Goal: Task Accomplishment & Management: Complete application form

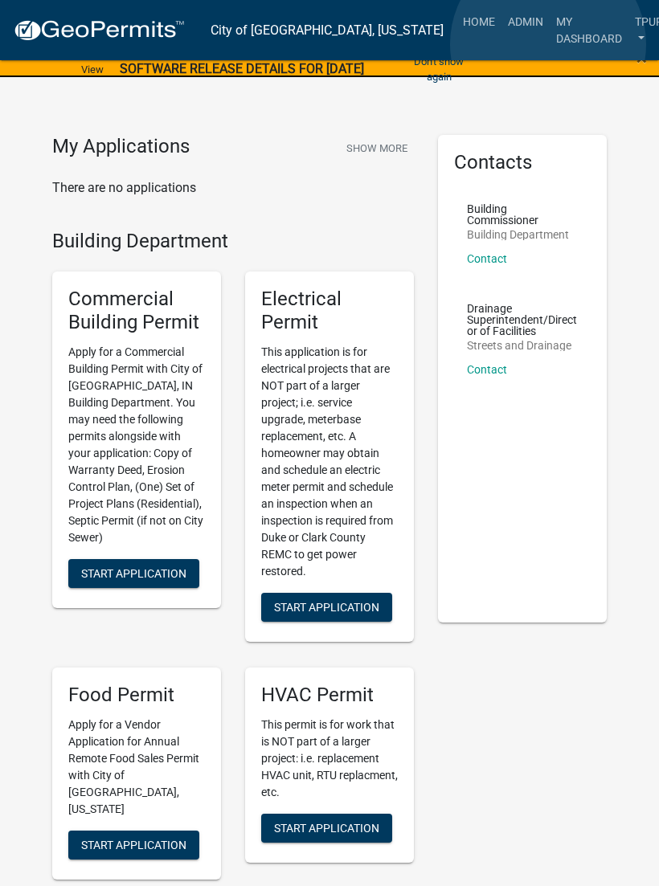
click at [549, 45] on link "My Dashboard" at bounding box center [588, 29] width 79 height 47
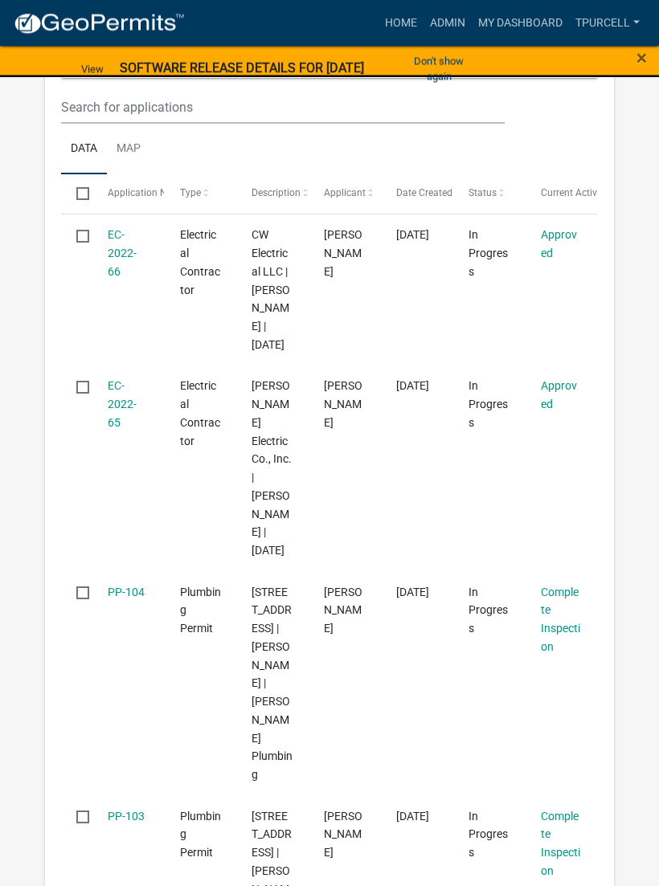
scroll to position [412, 0]
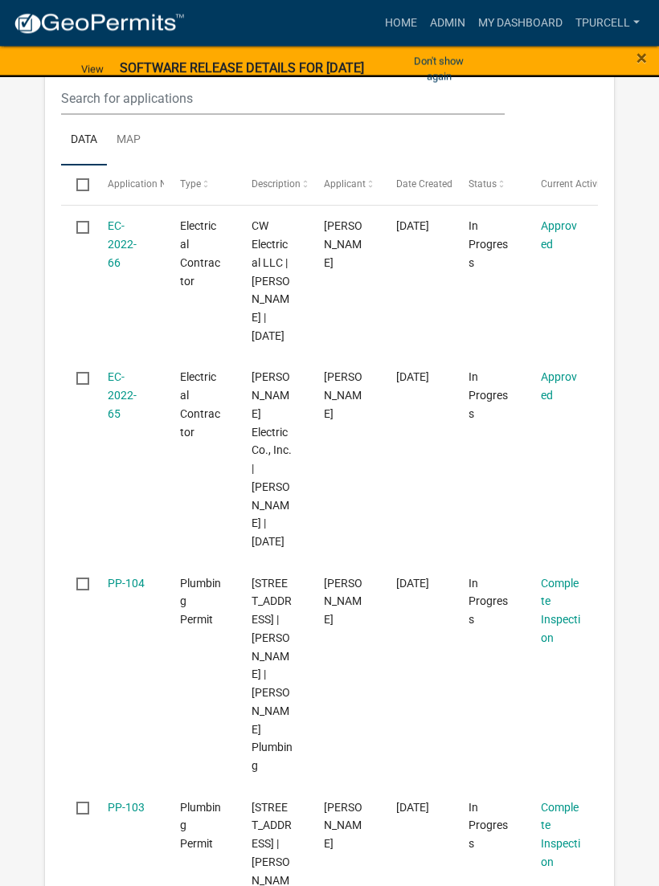
click at [136, 578] on link "PP-104" at bounding box center [126, 584] width 37 height 13
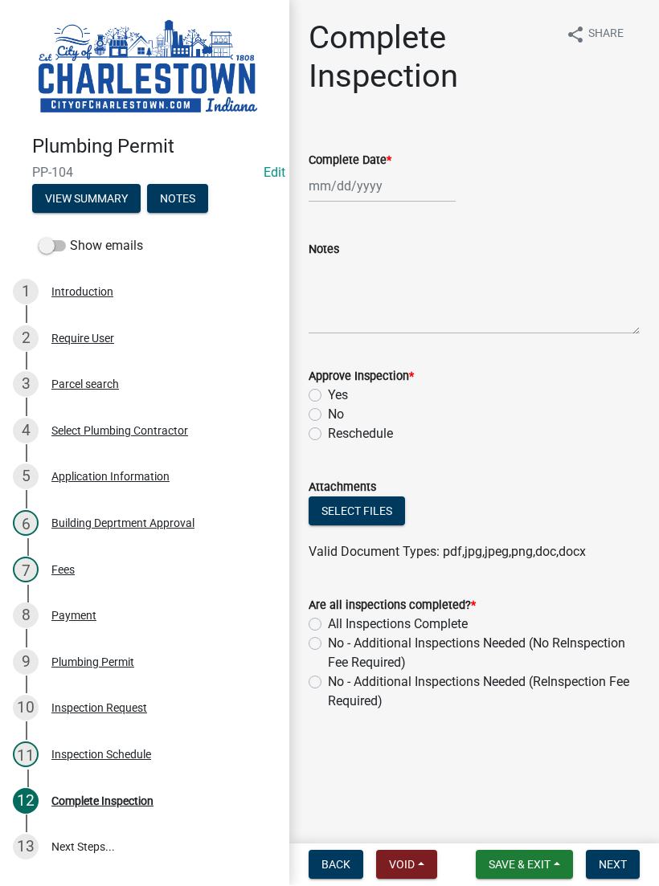
click at [350, 165] on label "Complete Date *" at bounding box center [349, 161] width 83 height 11
click at [350, 170] on input "Complete Date *" at bounding box center [381, 186] width 147 height 33
select select "9"
select select "2025"
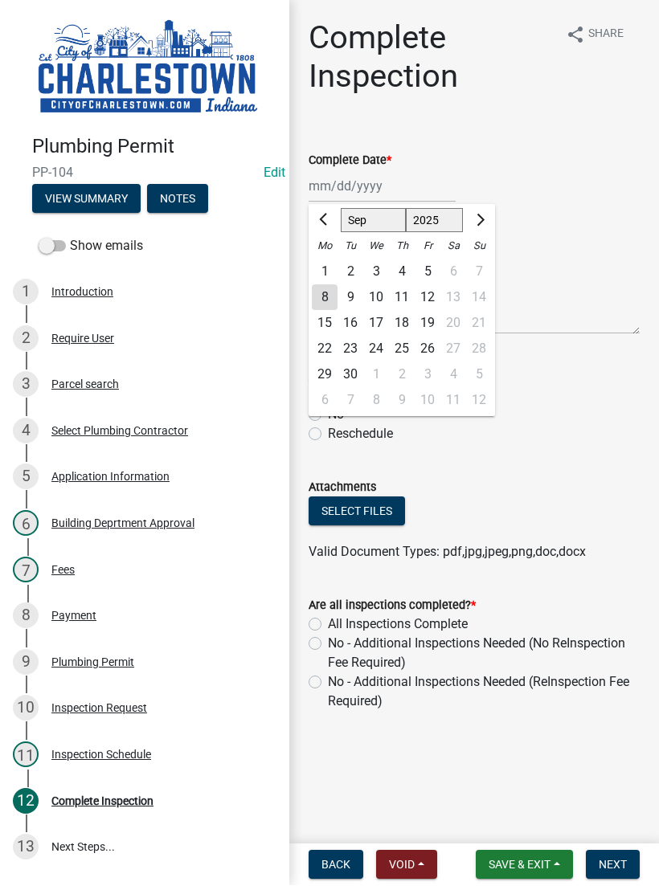
click at [329, 299] on div "8" at bounding box center [325, 298] width 26 height 26
type input "[DATE]"
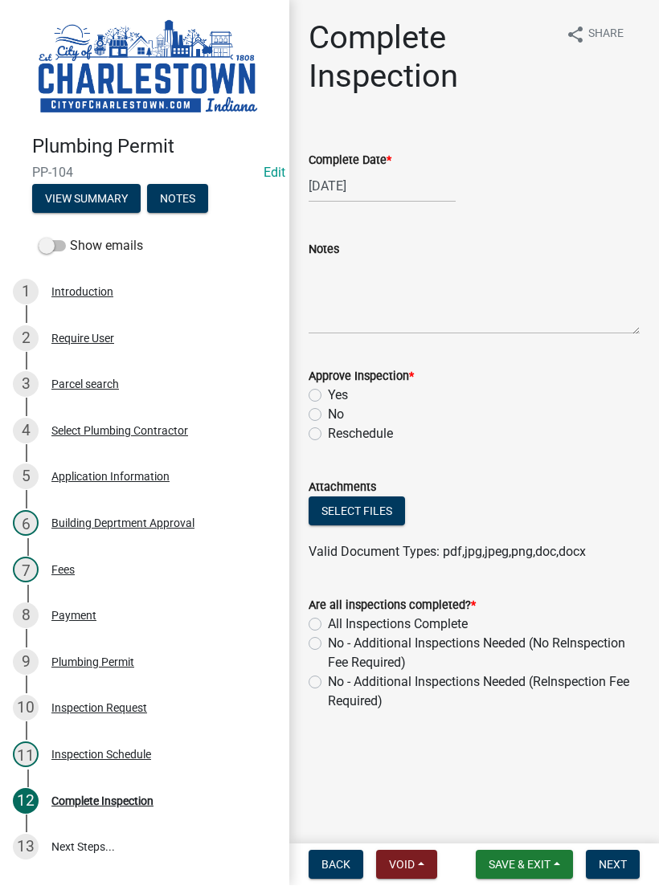
click at [328, 394] on label "Yes" at bounding box center [338, 395] width 20 height 19
click at [328, 394] on input "Yes" at bounding box center [333, 391] width 10 height 10
radio input "true"
click at [362, 506] on button "Select files" at bounding box center [356, 511] width 96 height 29
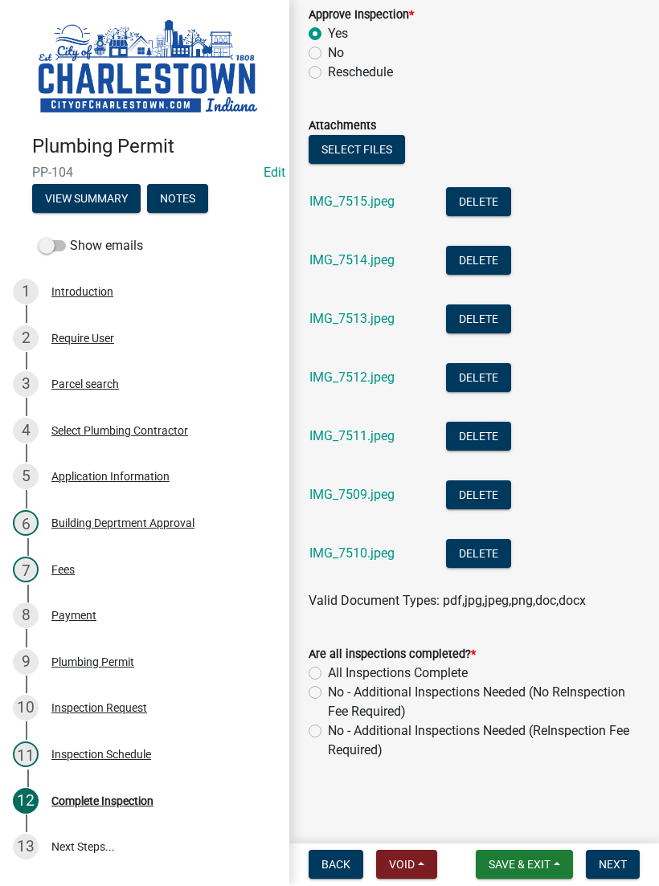
scroll to position [361, 0]
click at [328, 696] on label "No - Additional Inspections Needed (No ReInspection Fee Required)" at bounding box center [484, 703] width 312 height 39
click at [328, 694] on input "No - Additional Inspections Needed (No ReInspection Fee Required)" at bounding box center [333, 689] width 10 height 10
radio input "true"
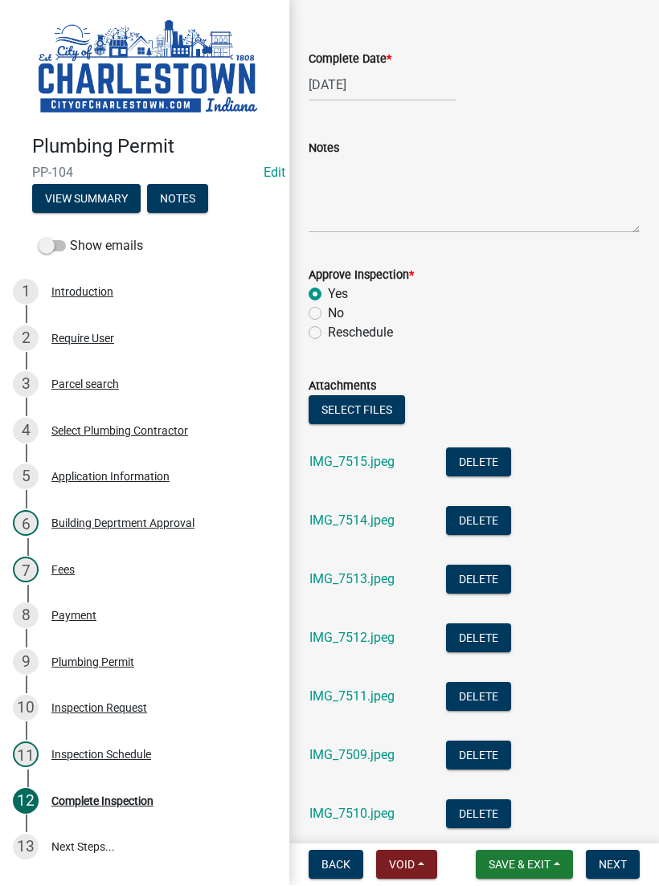
scroll to position [100, 0]
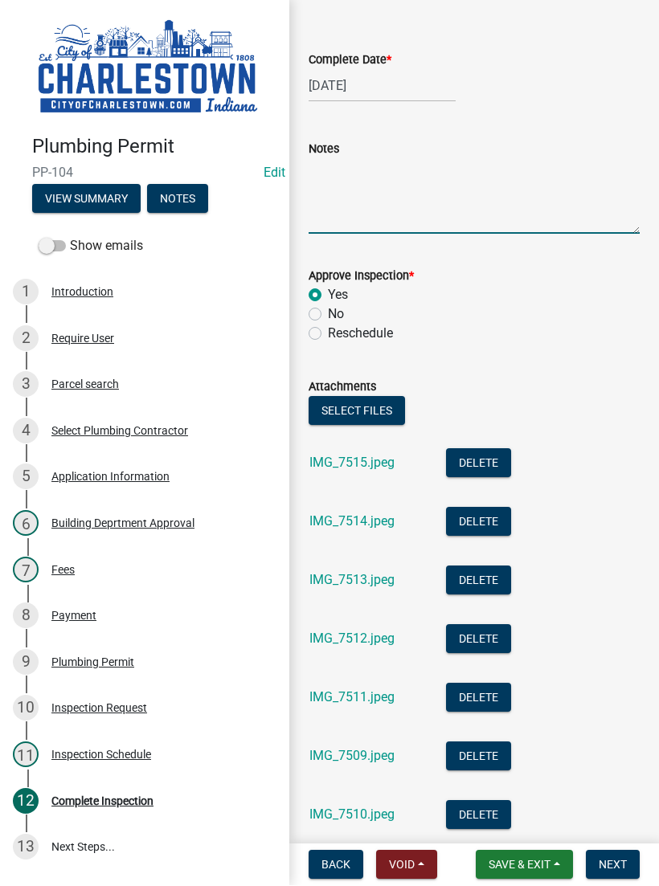
click at [378, 184] on textarea "Notes" at bounding box center [473, 197] width 331 height 76
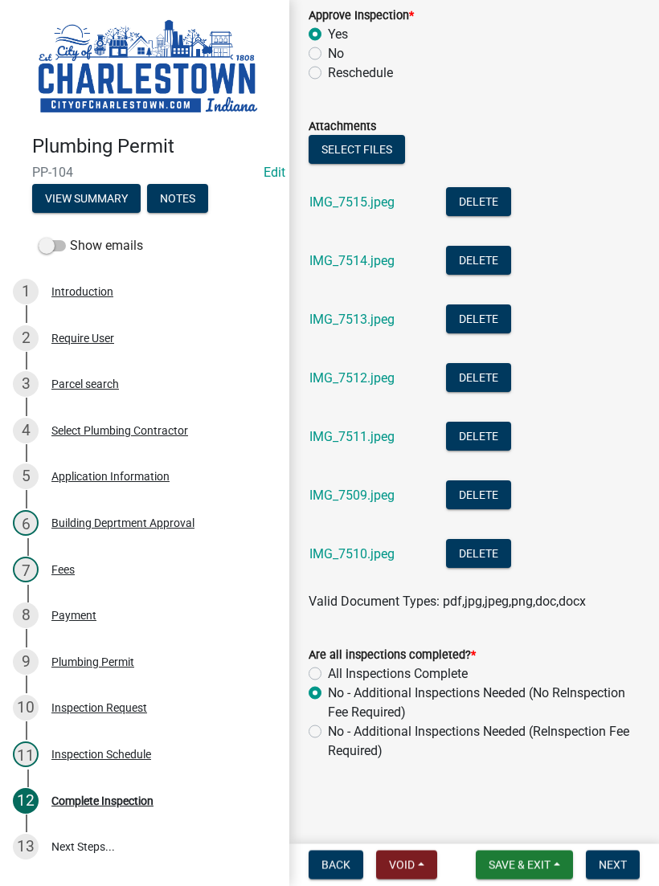
scroll to position [361, 0]
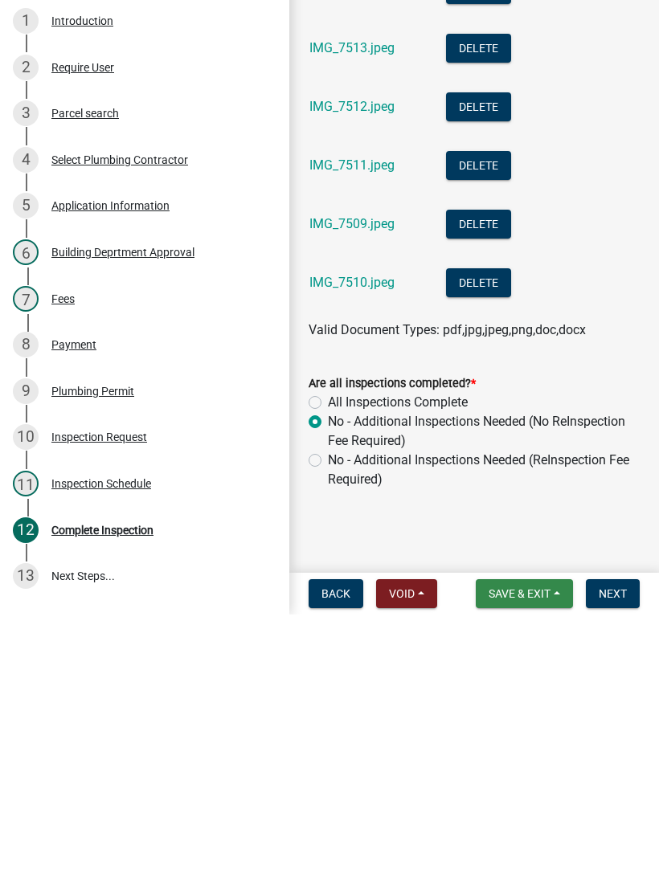
type textarea "Hold air on water line"
click at [523, 859] on span "Save & Exit" at bounding box center [519, 865] width 62 height 13
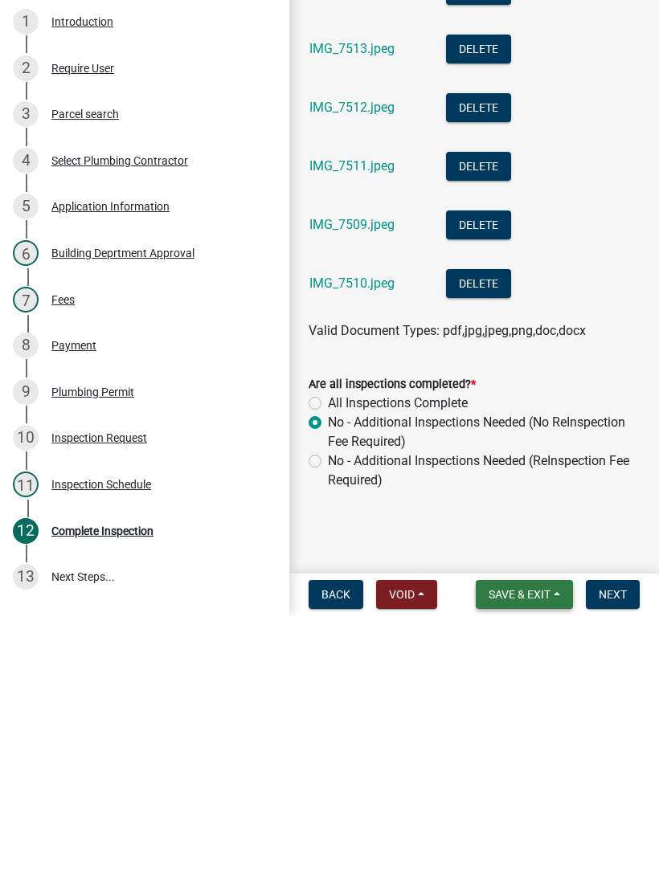
scroll to position [0, 0]
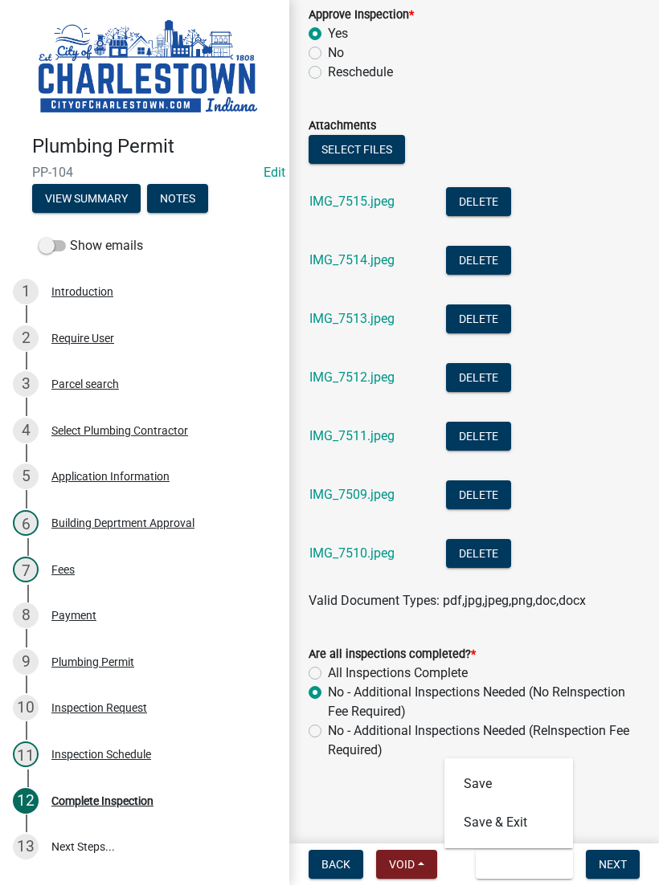
click at [618, 859] on span "Next" at bounding box center [612, 865] width 28 height 13
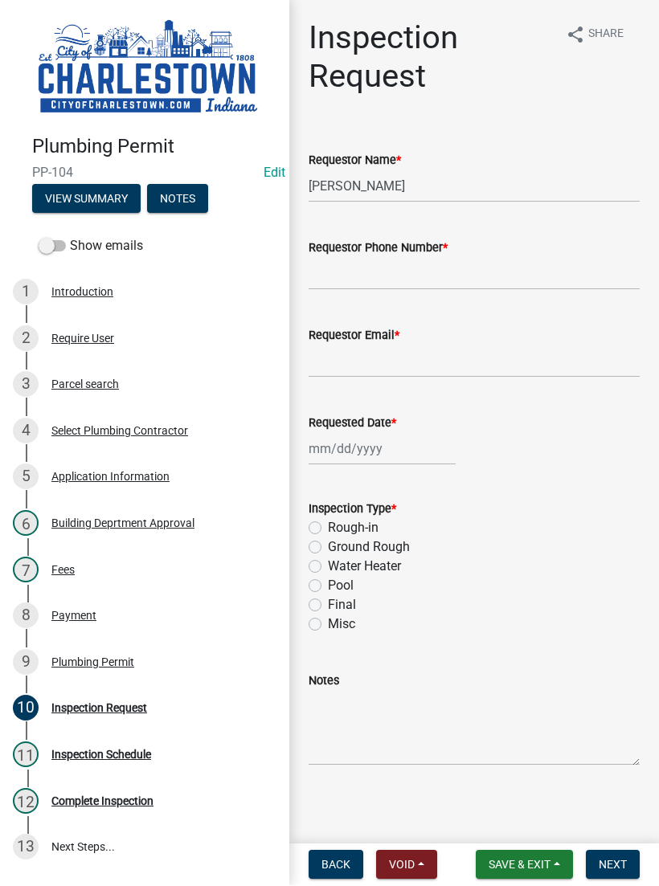
click at [529, 856] on button "Save & Exit" at bounding box center [524, 865] width 97 height 29
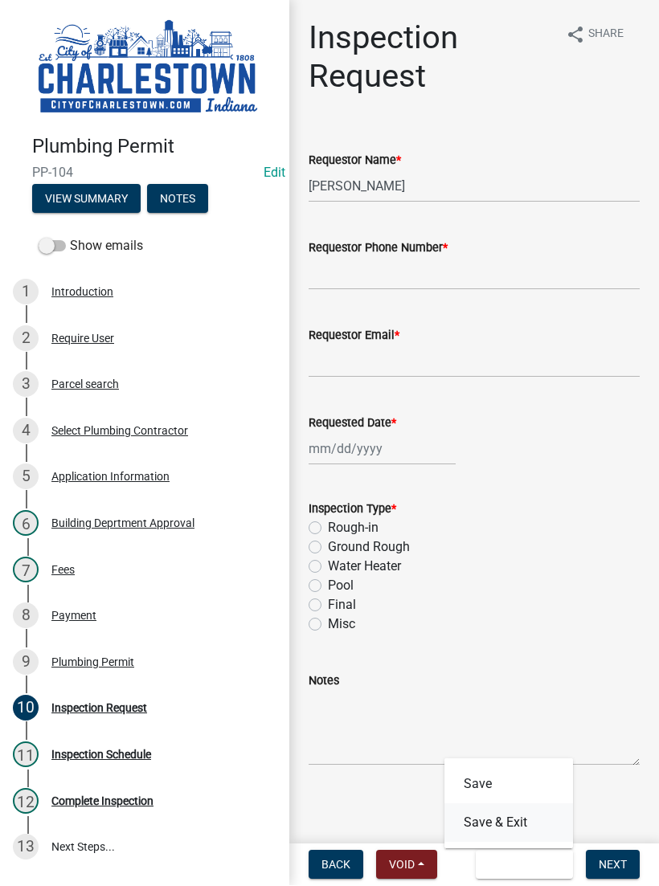
click at [514, 822] on button "Save & Exit" at bounding box center [508, 823] width 129 height 39
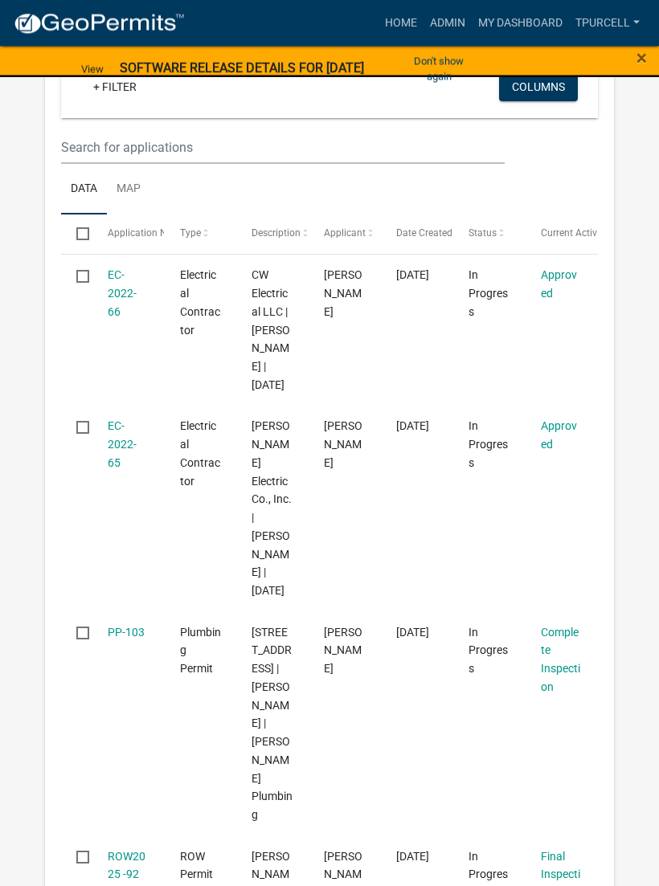
scroll to position [365, 0]
click at [133, 625] on link "PP-103" at bounding box center [126, 631] width 37 height 13
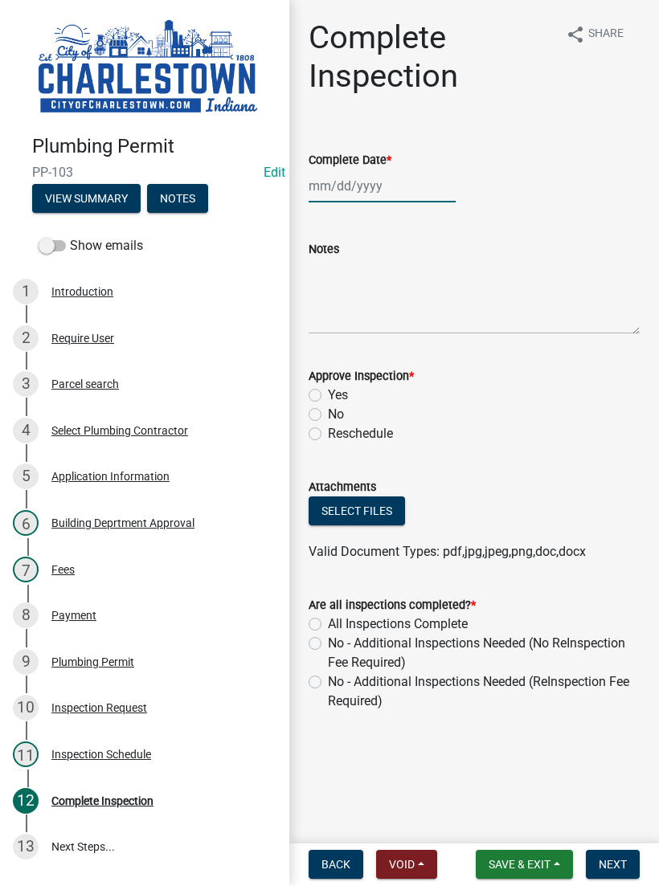
click at [361, 183] on div at bounding box center [381, 186] width 147 height 33
select select "9"
select select "2025"
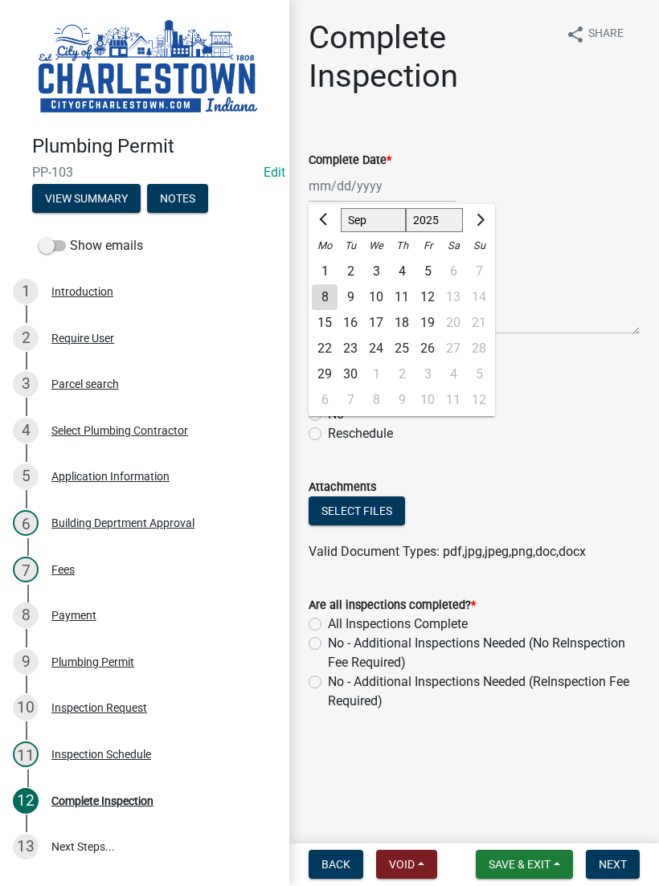
click at [327, 294] on div "8" at bounding box center [325, 298] width 26 height 26
type input "[DATE]"
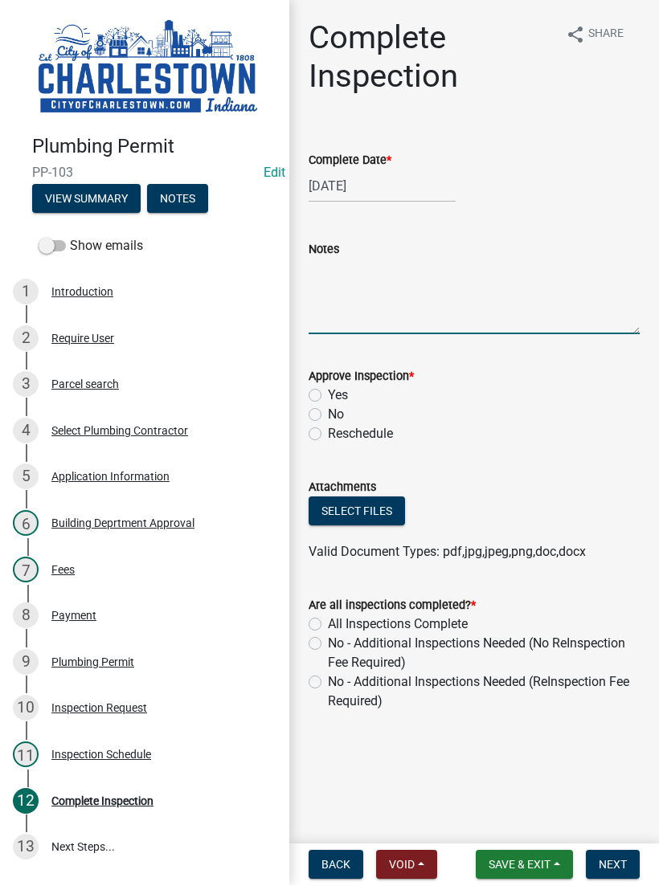
click at [375, 278] on textarea "Notes" at bounding box center [473, 297] width 331 height 76
type textarea "Holding air on water supply"
click at [325, 388] on div "Yes" at bounding box center [473, 395] width 331 height 19
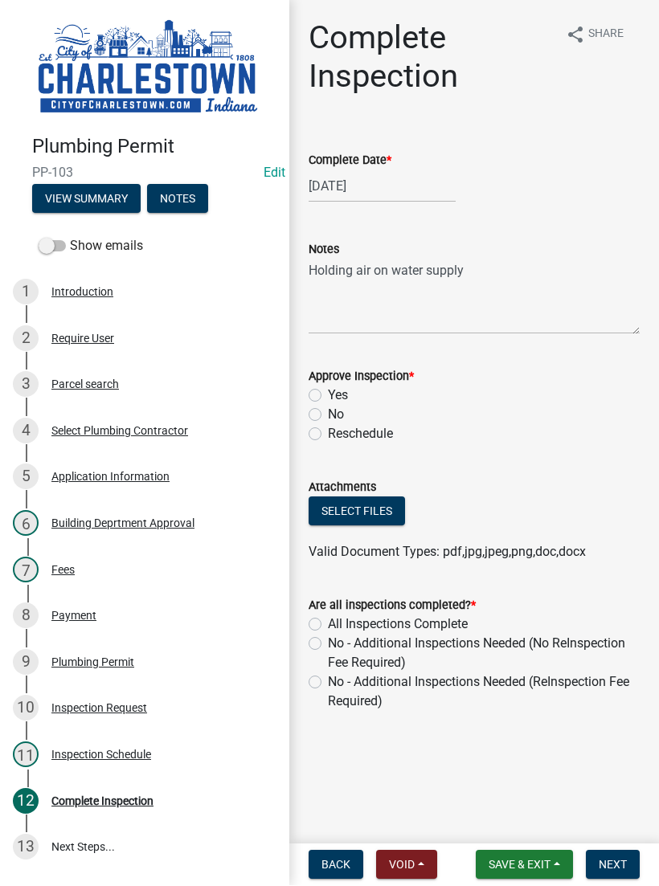
click at [328, 394] on label "Yes" at bounding box center [338, 395] width 20 height 19
click at [328, 394] on input "Yes" at bounding box center [333, 391] width 10 height 10
radio input "true"
click at [375, 502] on button "Select files" at bounding box center [356, 511] width 96 height 29
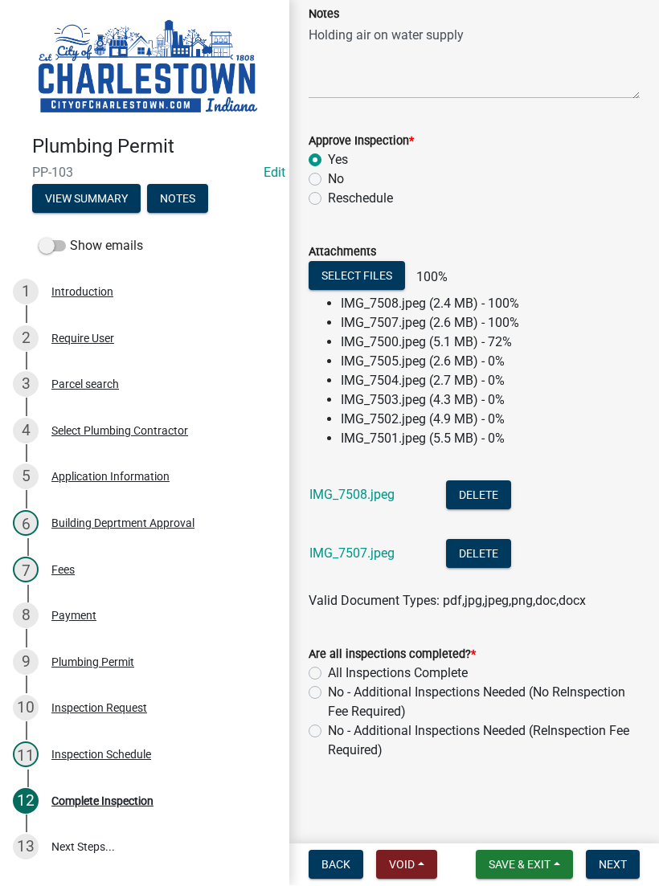
scroll to position [235, 0]
click at [328, 693] on label "No - Additional Inspections Needed (No ReInspection Fee Required)" at bounding box center [484, 703] width 312 height 39
click at [328, 693] on input "No - Additional Inspections Needed (No ReInspection Fee Required)" at bounding box center [333, 689] width 10 height 10
radio input "true"
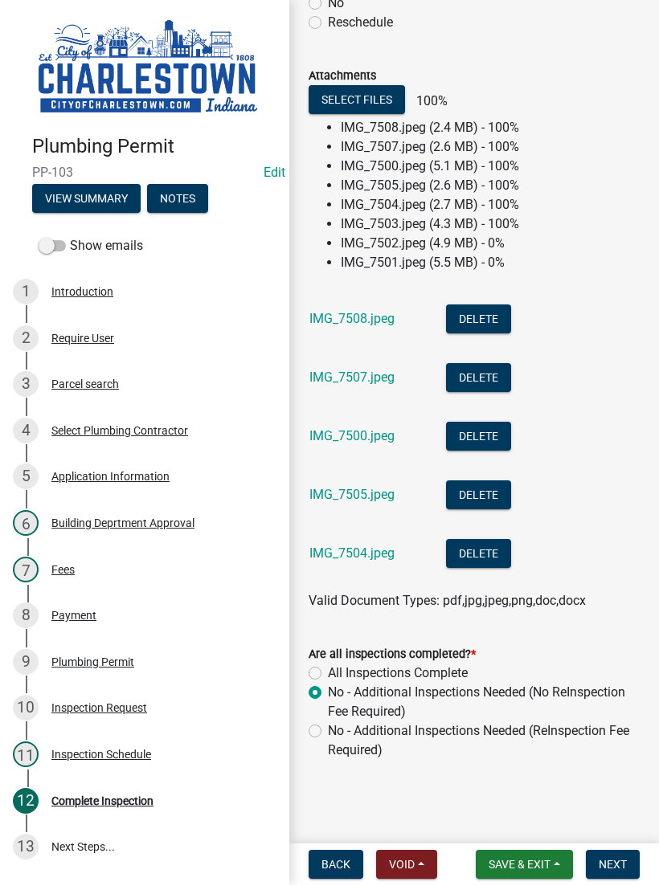
scroll to position [411, 0]
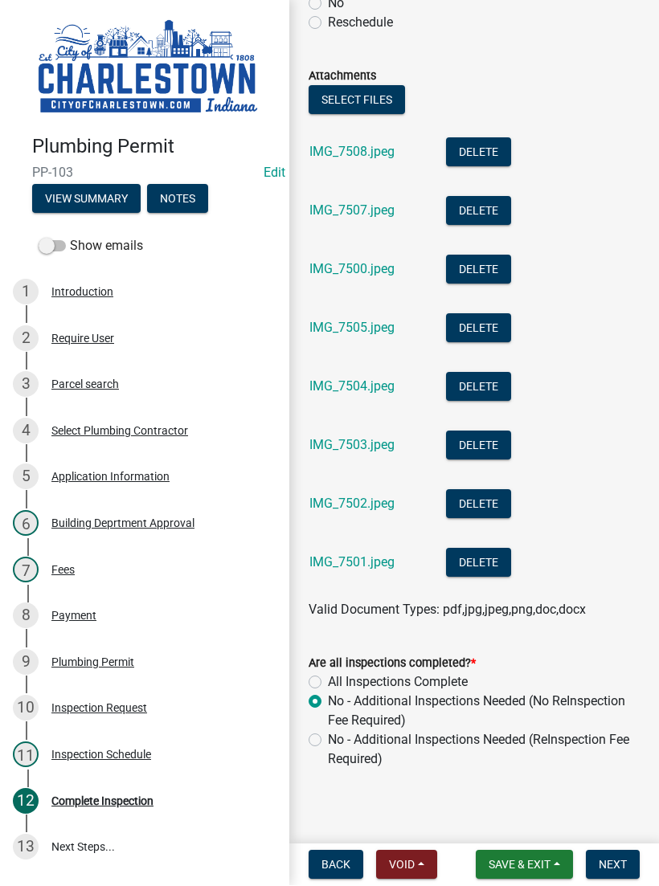
click at [621, 862] on span "Next" at bounding box center [612, 865] width 28 height 13
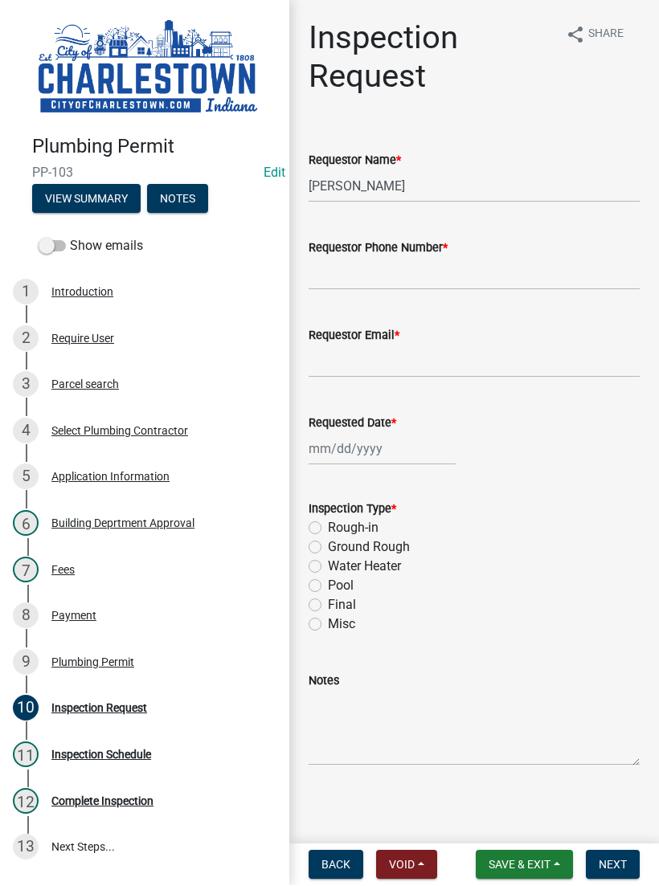
click at [529, 860] on span "Save & Exit" at bounding box center [519, 865] width 62 height 13
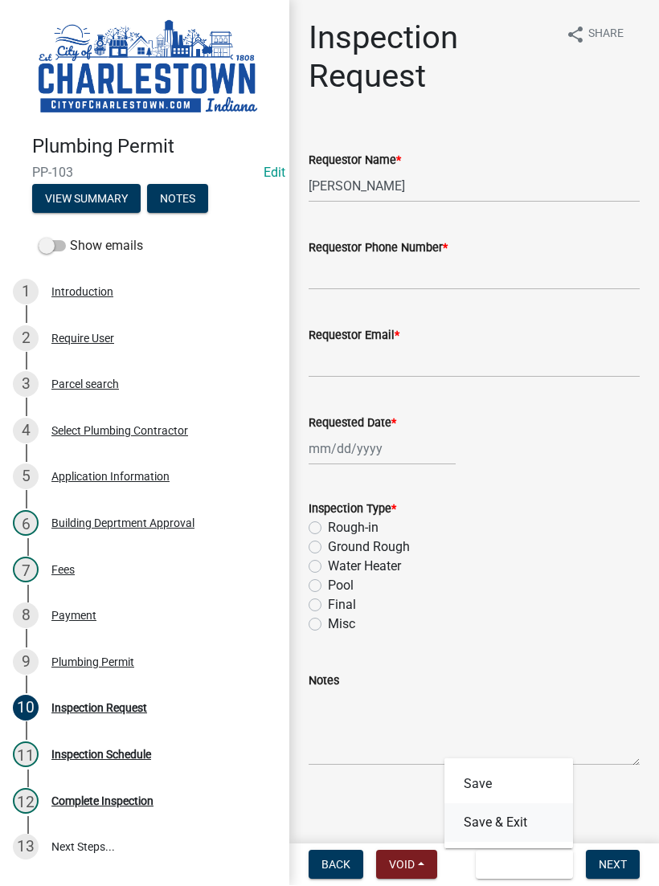
click at [517, 811] on button "Save & Exit" at bounding box center [508, 823] width 129 height 39
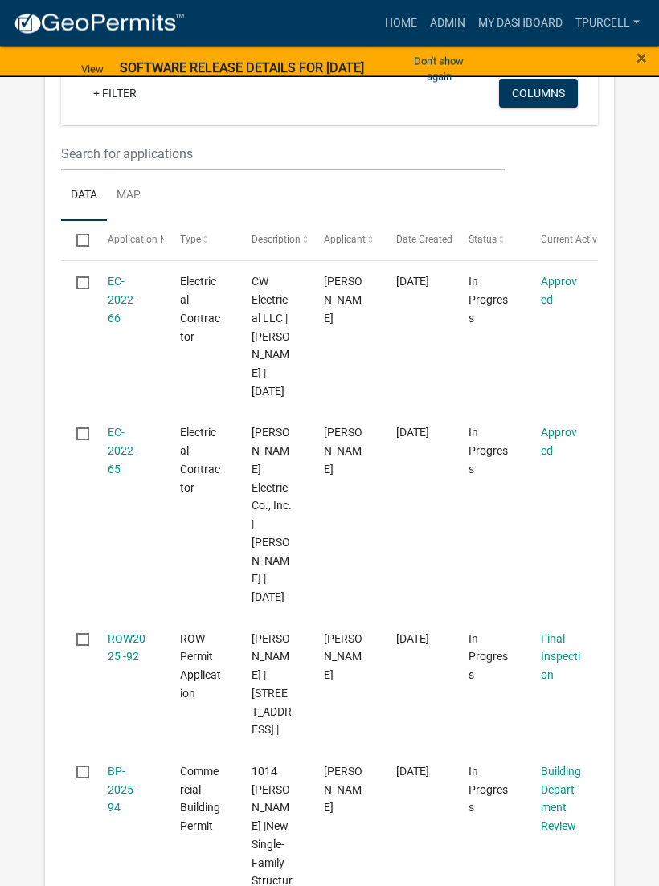
scroll to position [360, 0]
